Goal: Transaction & Acquisition: Download file/media

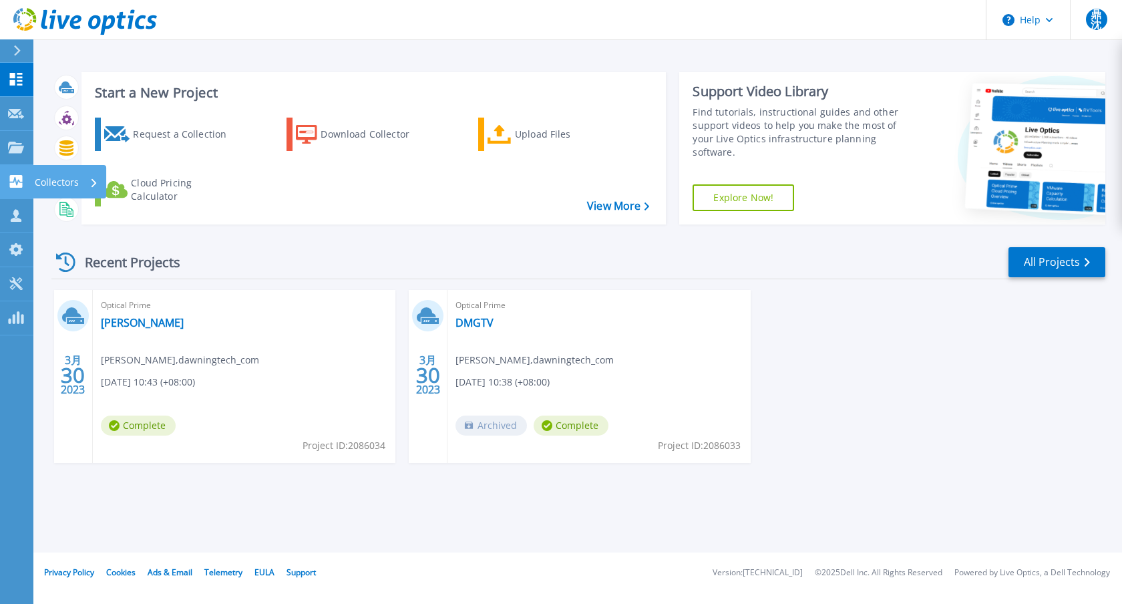
click at [41, 179] on p "Collectors" at bounding box center [57, 182] width 44 height 35
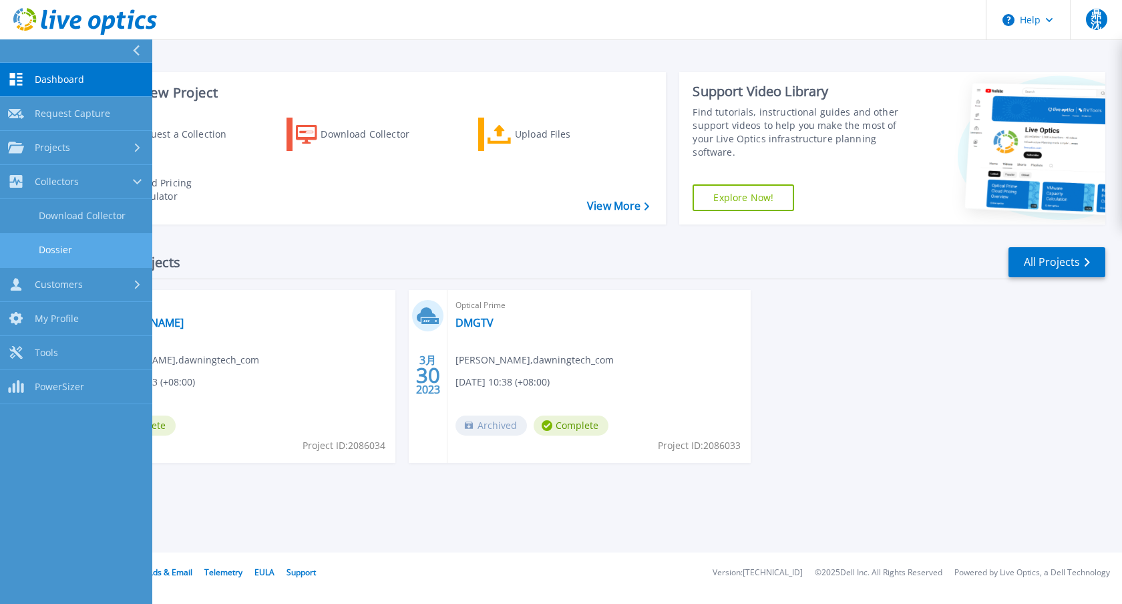
click at [126, 236] on link "Dossier" at bounding box center [76, 250] width 152 height 34
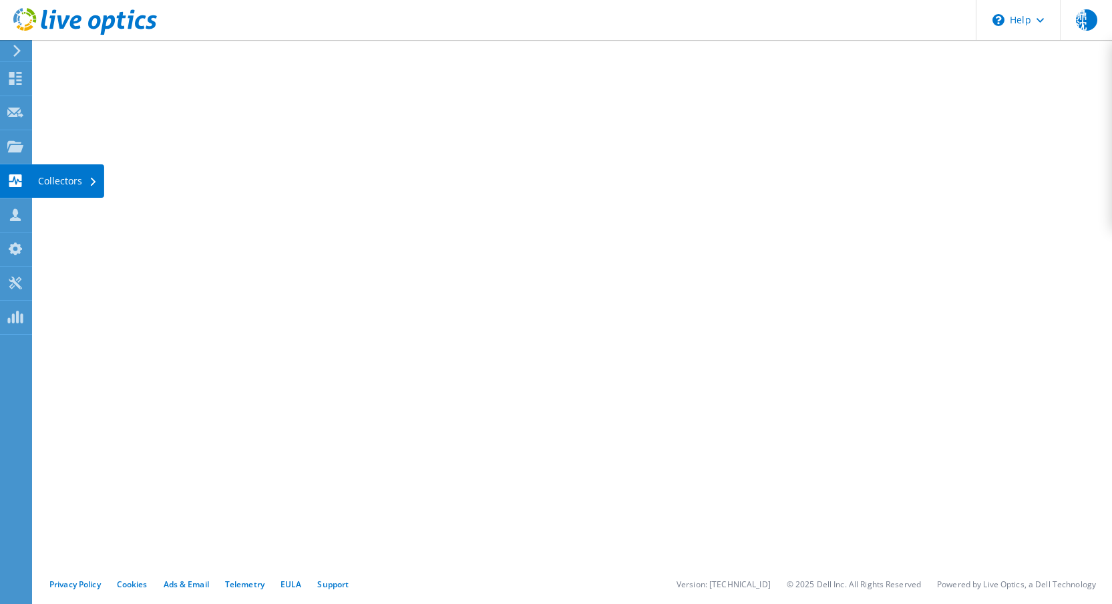
click at [74, 189] on div "Collectors" at bounding box center [67, 180] width 73 height 33
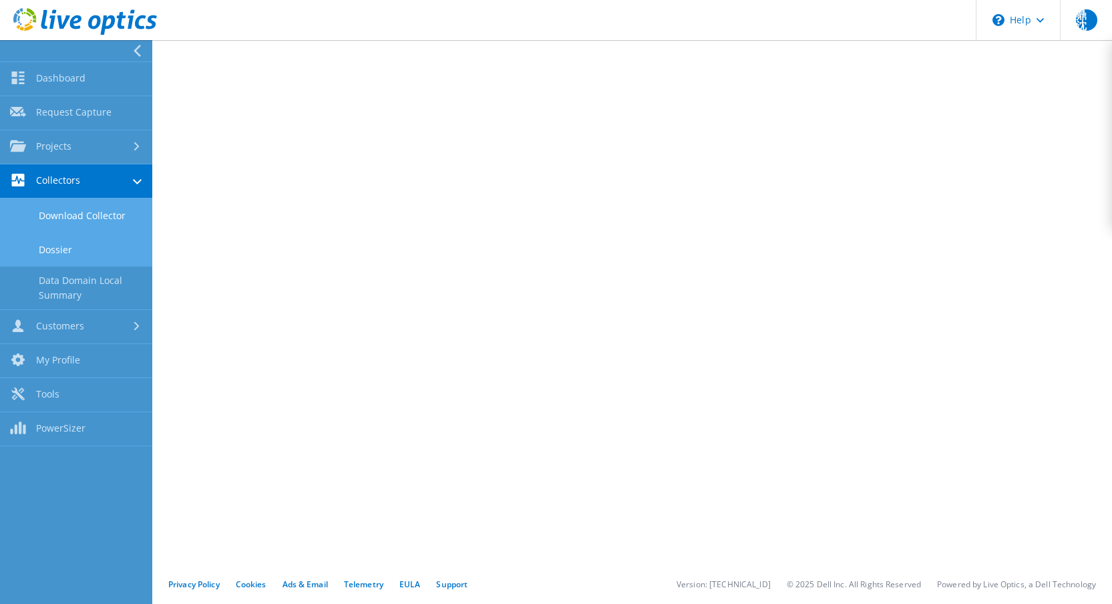
click at [99, 205] on link "Download Collector" at bounding box center [76, 215] width 152 height 34
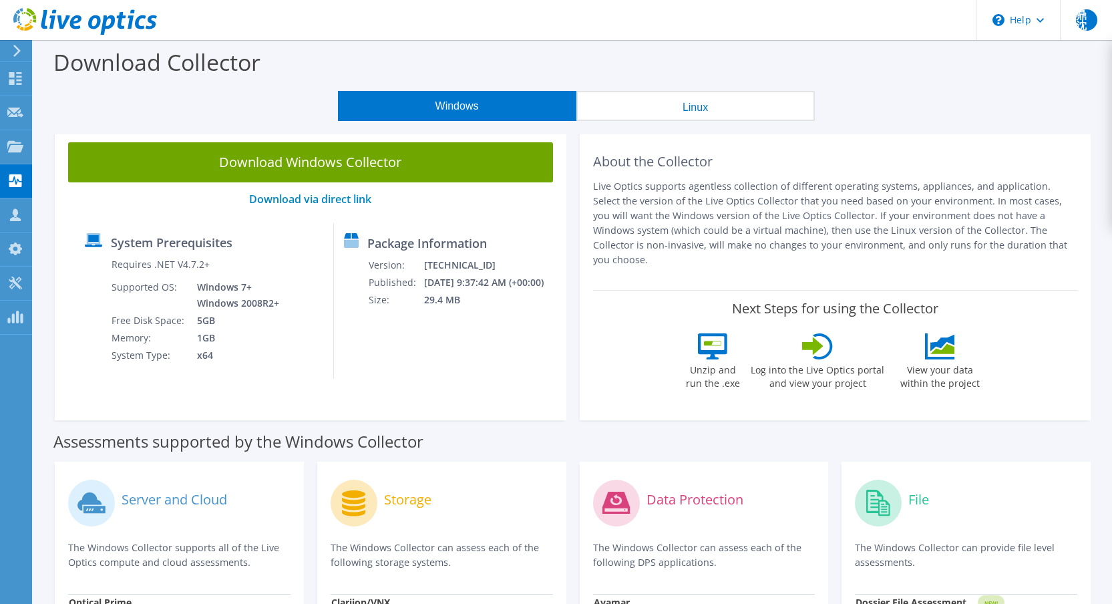
click at [635, 134] on div "About the Collector Live Optics supports agentless collection of different oper…" at bounding box center [834, 274] width 511 height 291
click at [632, 109] on button "Linux" at bounding box center [695, 106] width 238 height 30
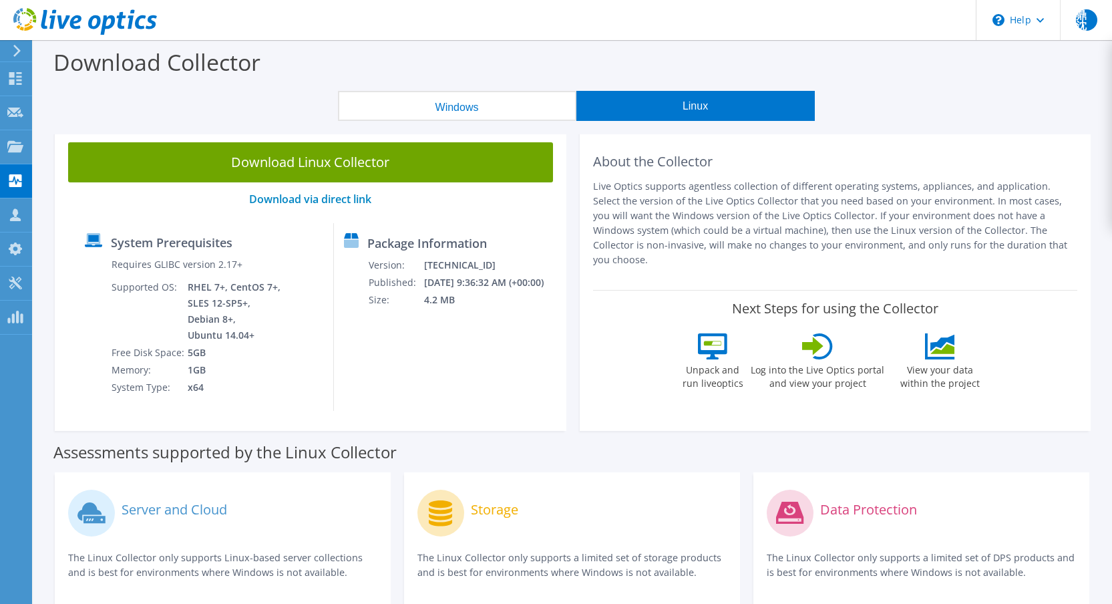
click at [414, 99] on button "Windows" at bounding box center [457, 106] width 238 height 30
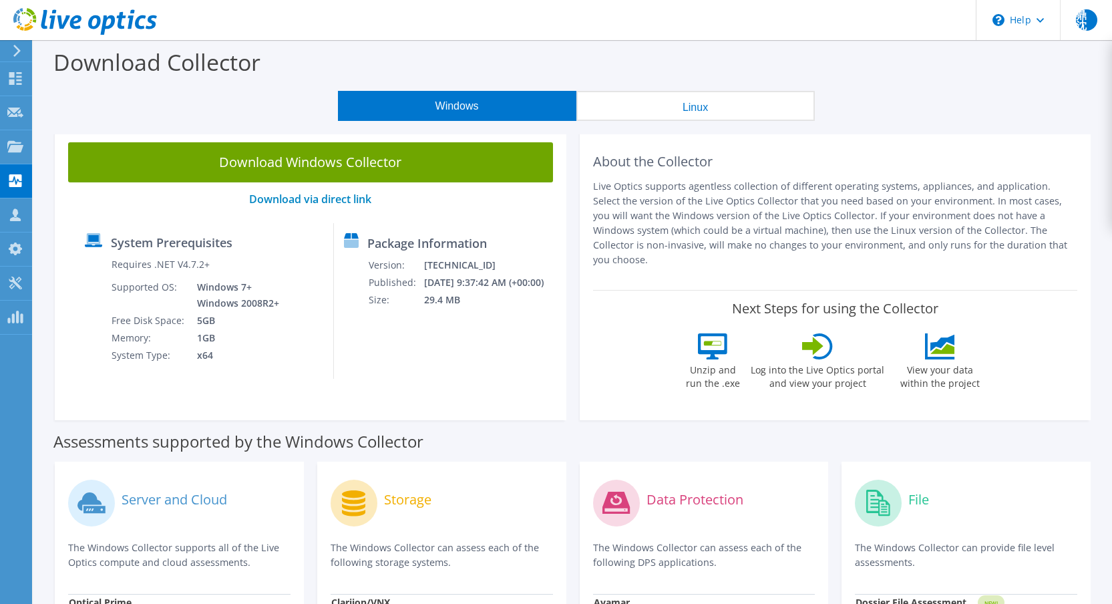
click at [734, 104] on button "Linux" at bounding box center [695, 106] width 238 height 30
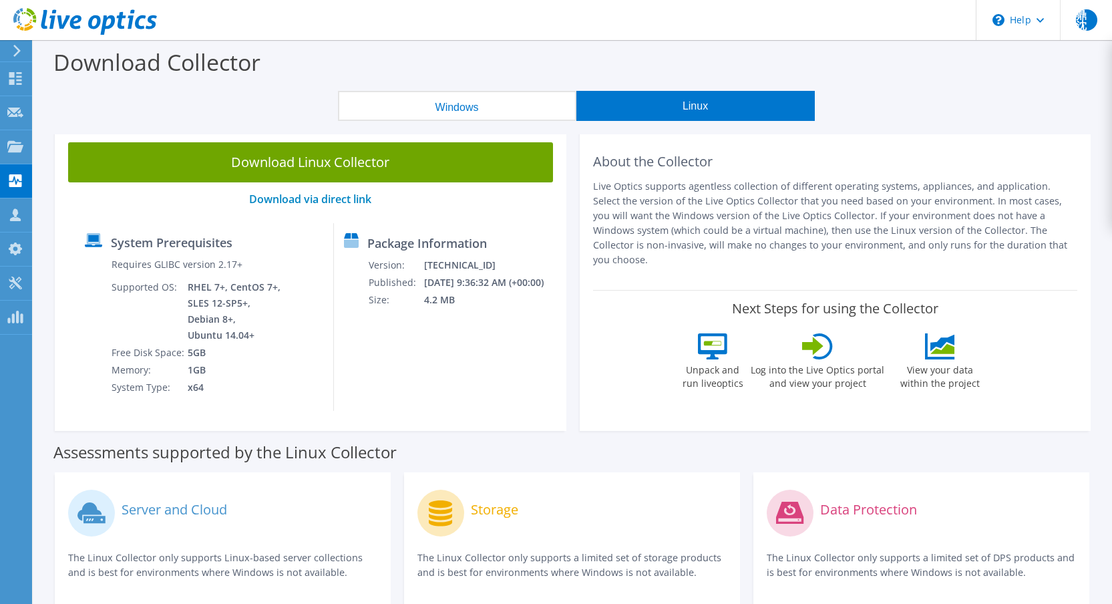
click at [531, 110] on button "Windows" at bounding box center [457, 106] width 238 height 30
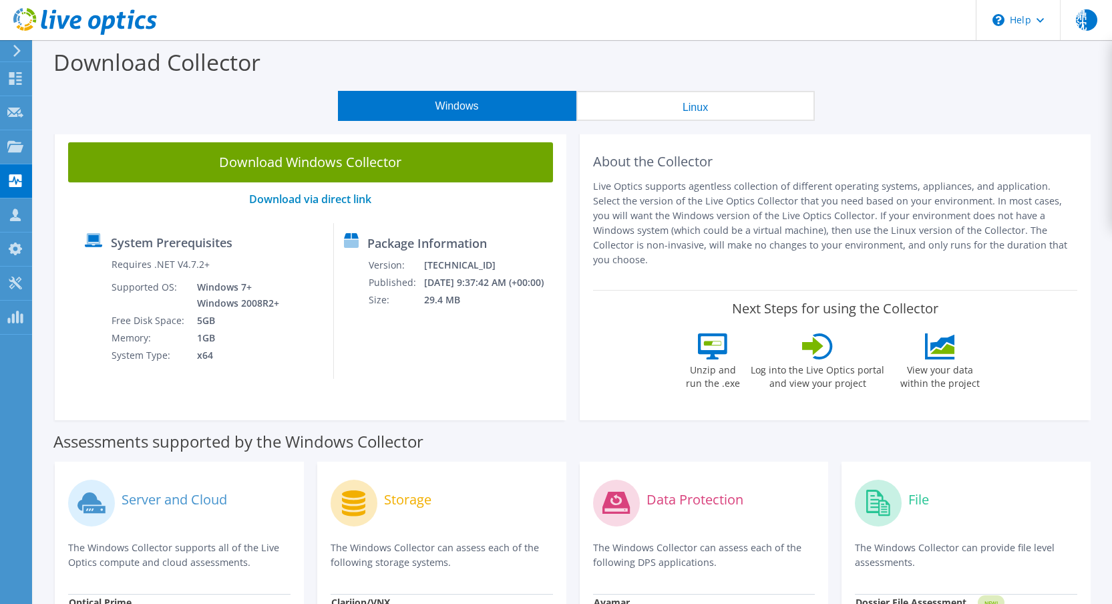
click at [650, 103] on button "Linux" at bounding box center [695, 106] width 238 height 30
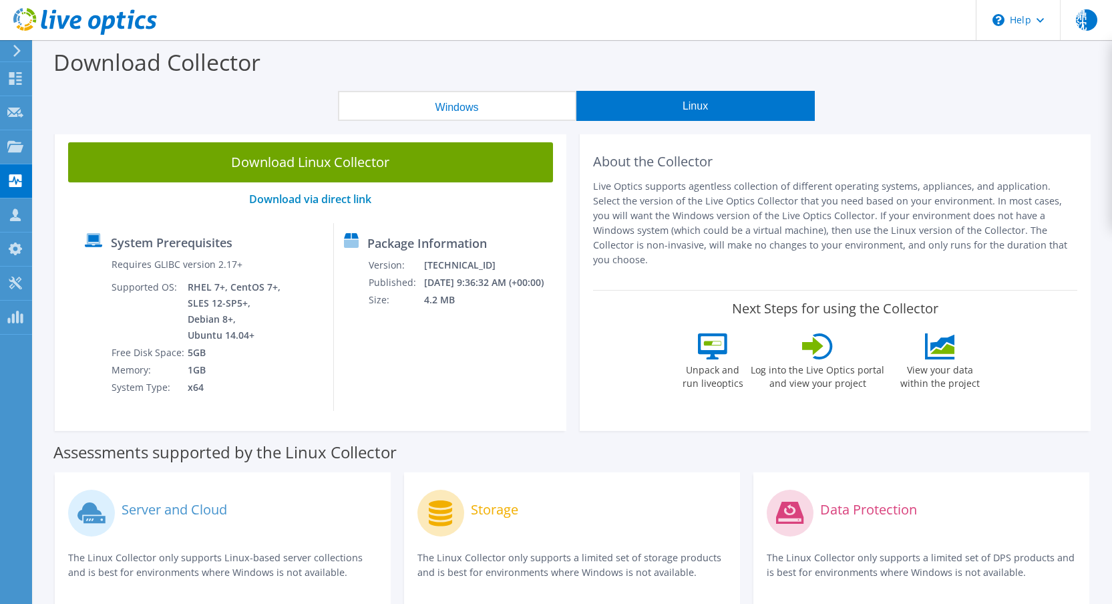
click at [505, 110] on button "Windows" at bounding box center [457, 106] width 238 height 30
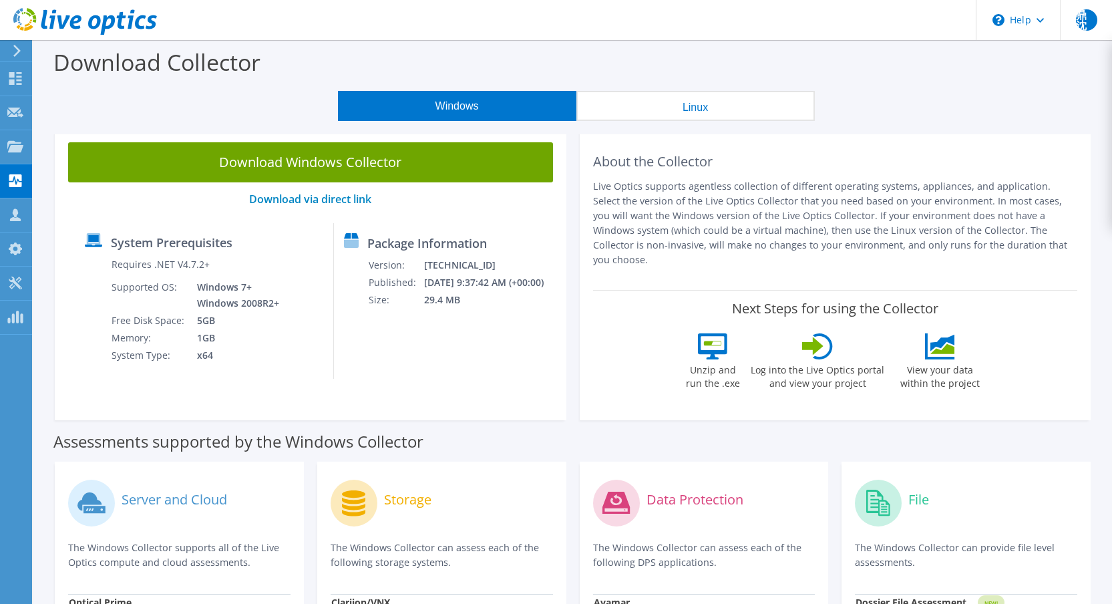
click at [774, 110] on button "Linux" at bounding box center [695, 106] width 238 height 30
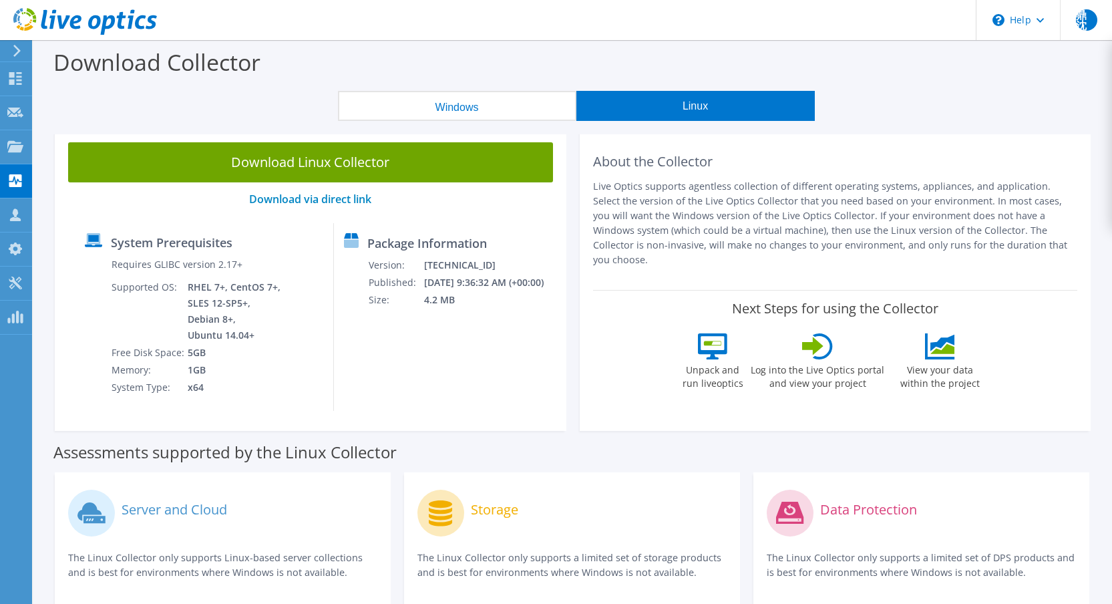
click at [523, 113] on button "Windows" at bounding box center [457, 106] width 238 height 30
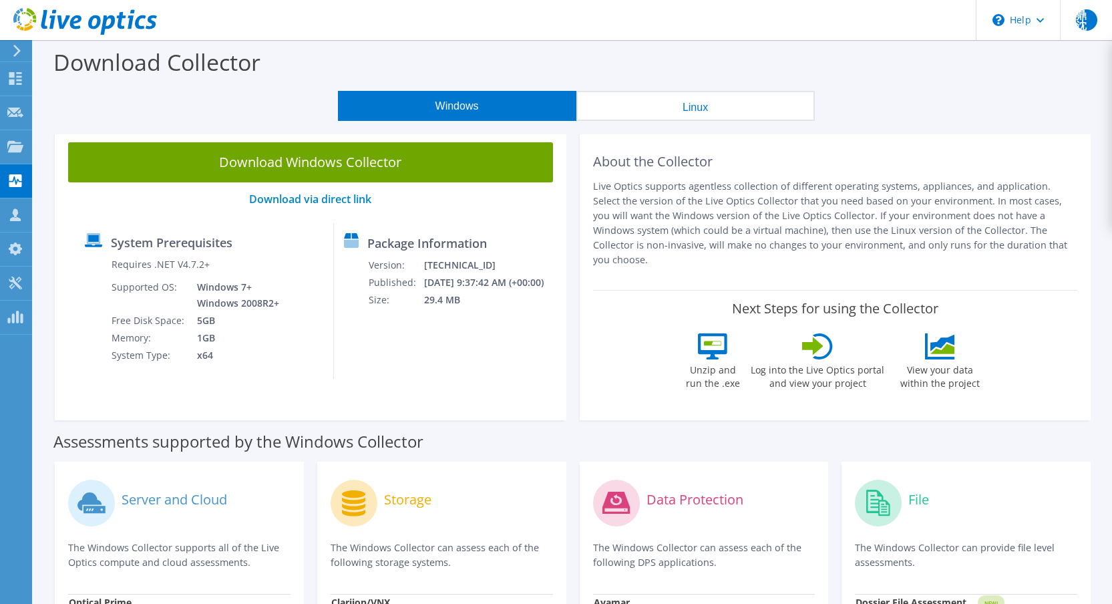
click at [709, 110] on button "Linux" at bounding box center [695, 106] width 238 height 30
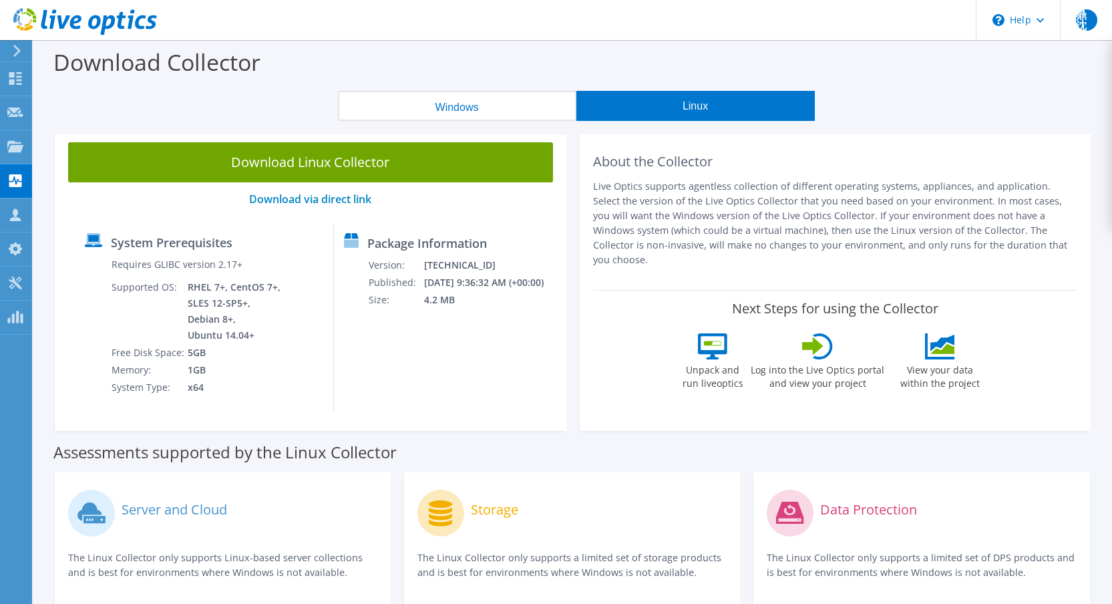
click at [529, 111] on button "Windows" at bounding box center [457, 106] width 238 height 30
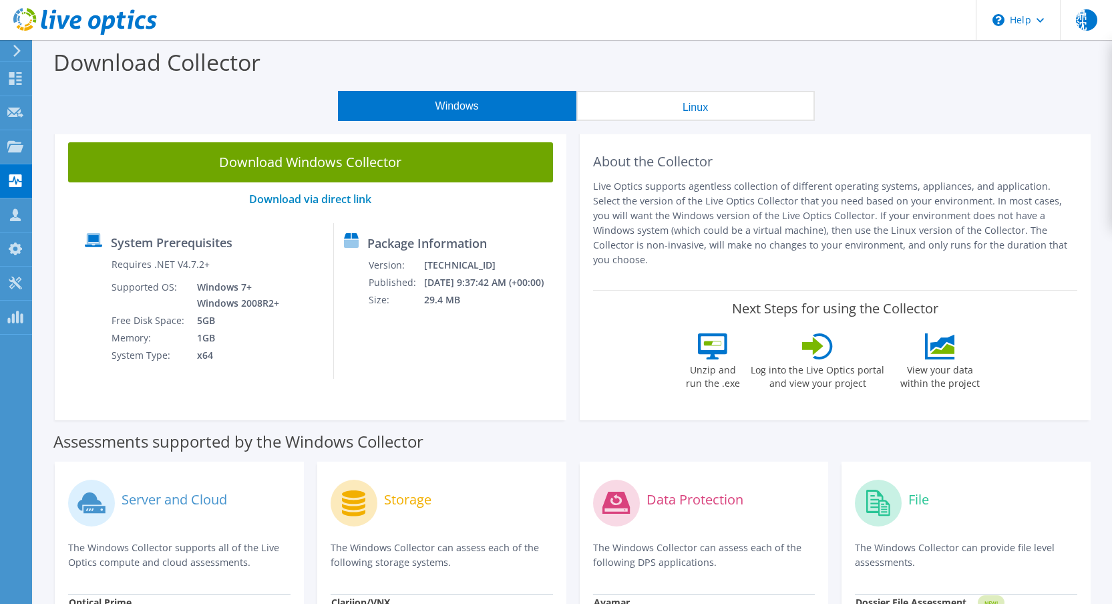
click at [1098, 80] on div "Download Collector" at bounding box center [572, 65] width 1065 height 51
click at [649, 103] on button "Linux" at bounding box center [695, 106] width 238 height 30
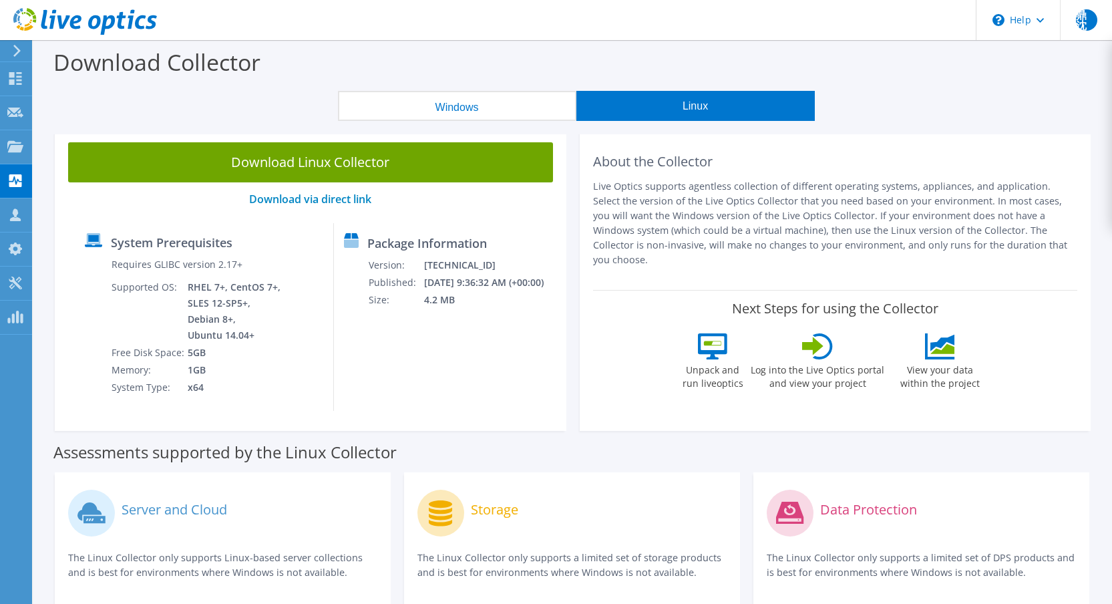
click at [504, 115] on button "Windows" at bounding box center [457, 106] width 238 height 30
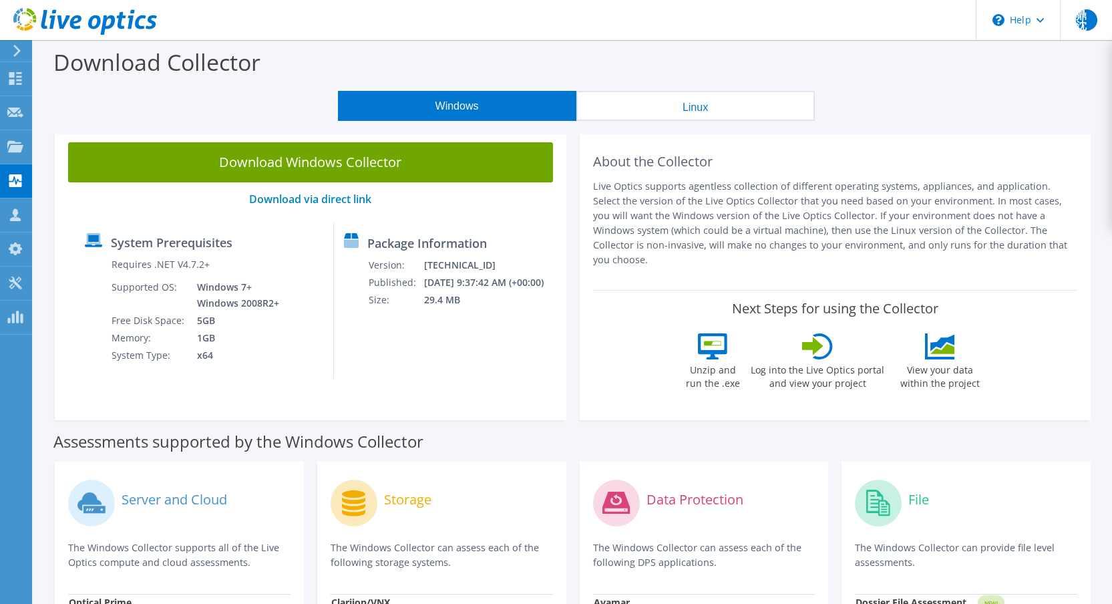
click at [281, 85] on div "Download Collector" at bounding box center [572, 65] width 1065 height 51
